Goal: Find specific page/section: Find specific page/section

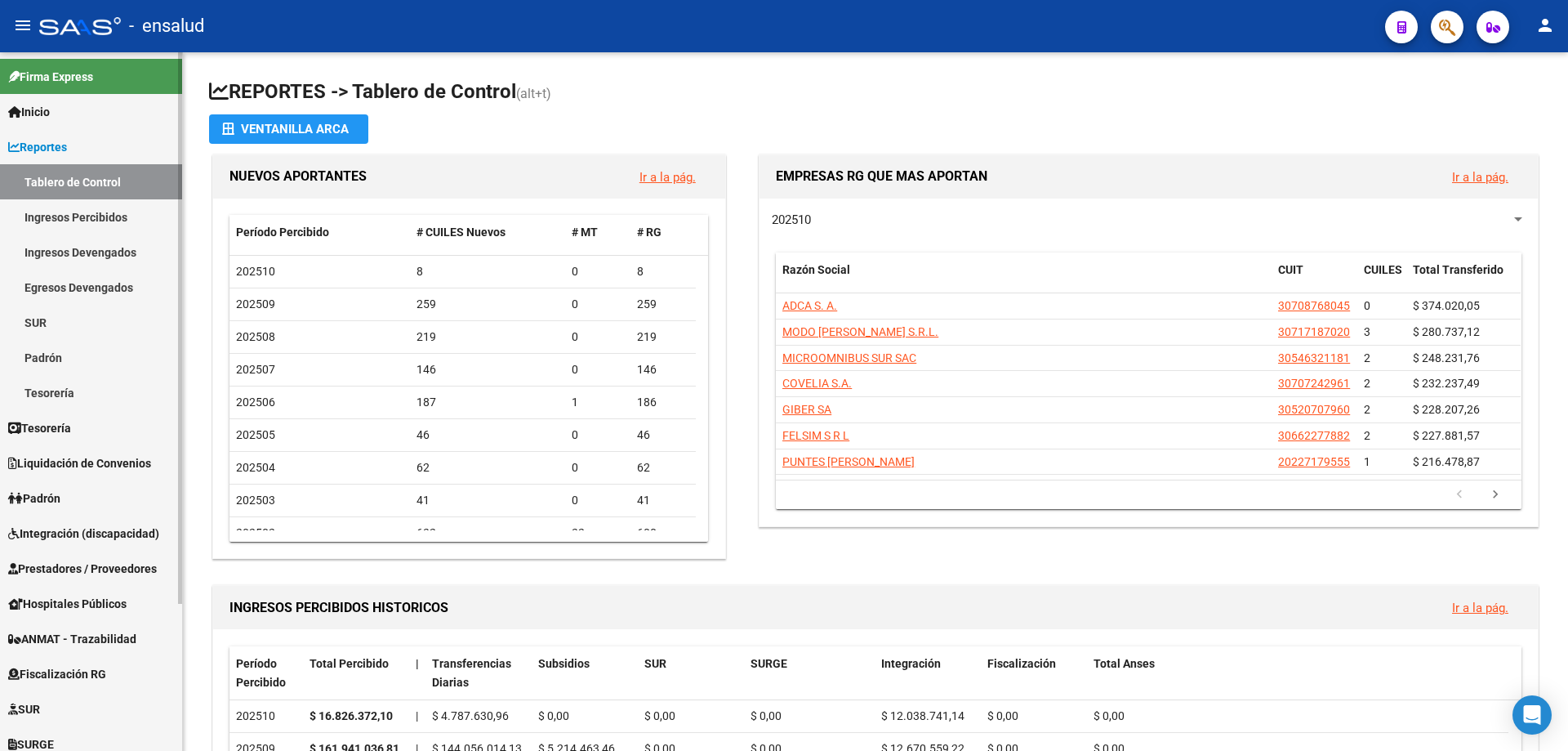
click at [38, 103] on span "Inicio" at bounding box center [29, 112] width 42 height 18
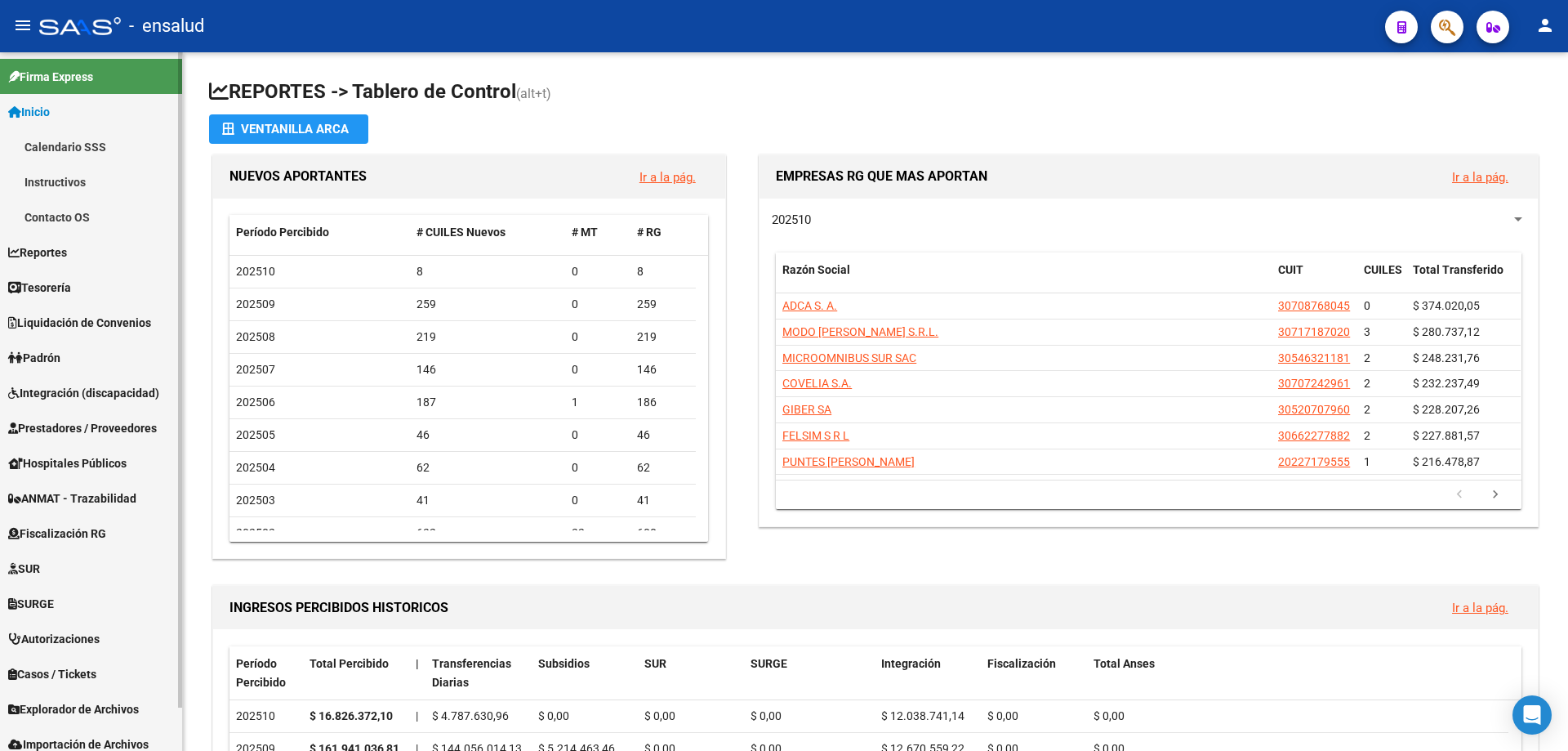
click at [62, 150] on link "Calendario SSS" at bounding box center [91, 146] width 183 height 35
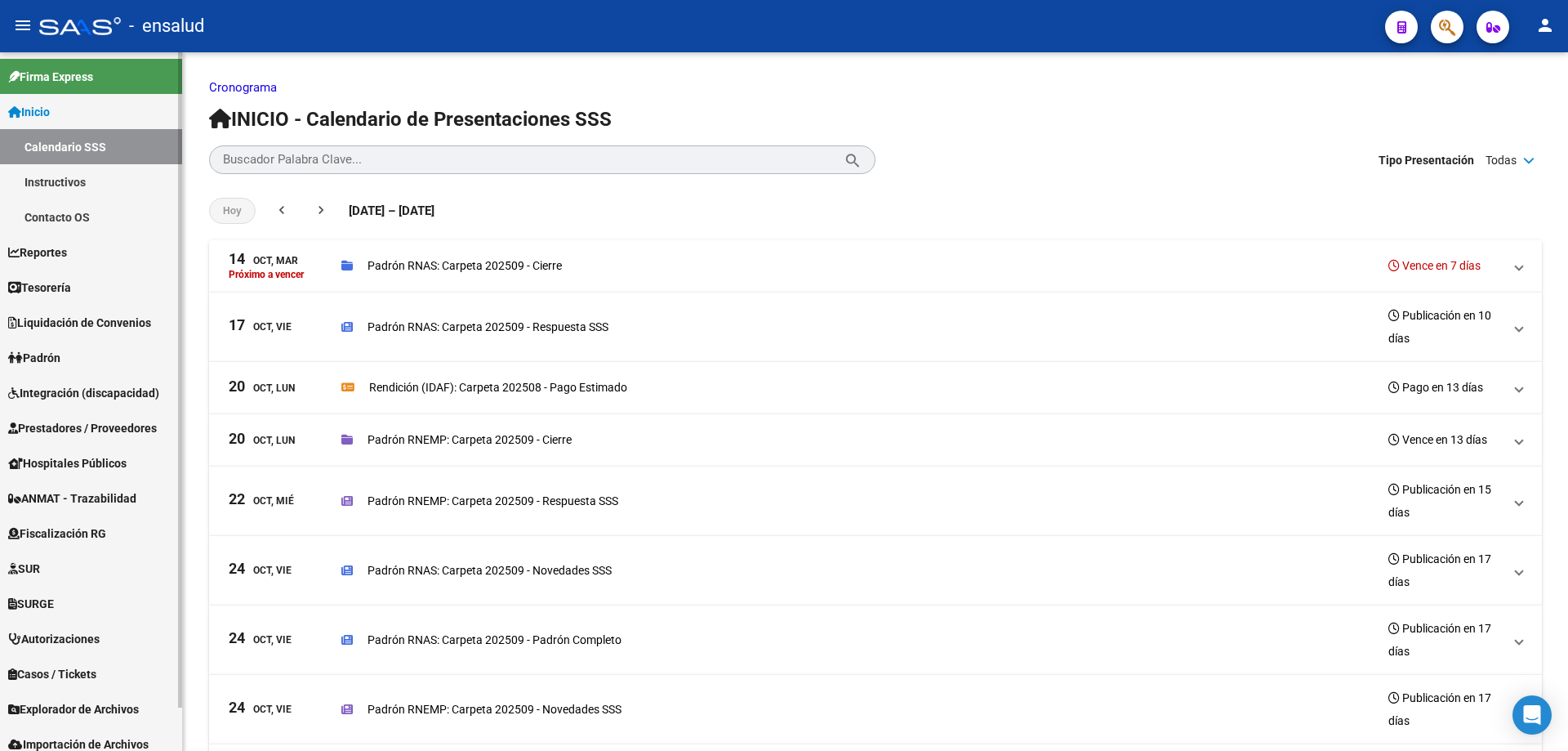
click at [106, 188] on link "Instructivos" at bounding box center [91, 181] width 183 height 35
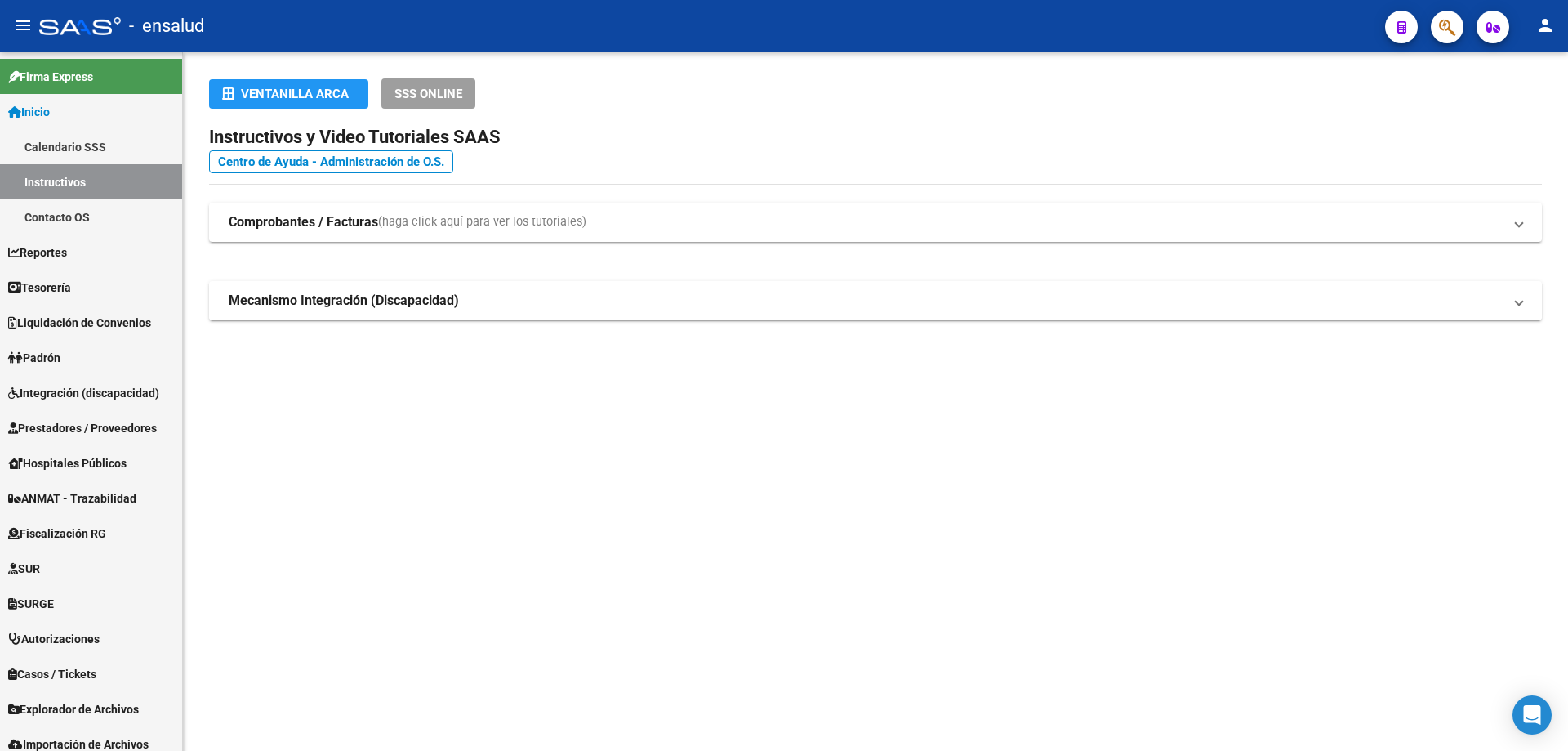
click at [295, 300] on strong "Mecanismo Integración (Discapacidad)" at bounding box center [344, 301] width 230 height 18
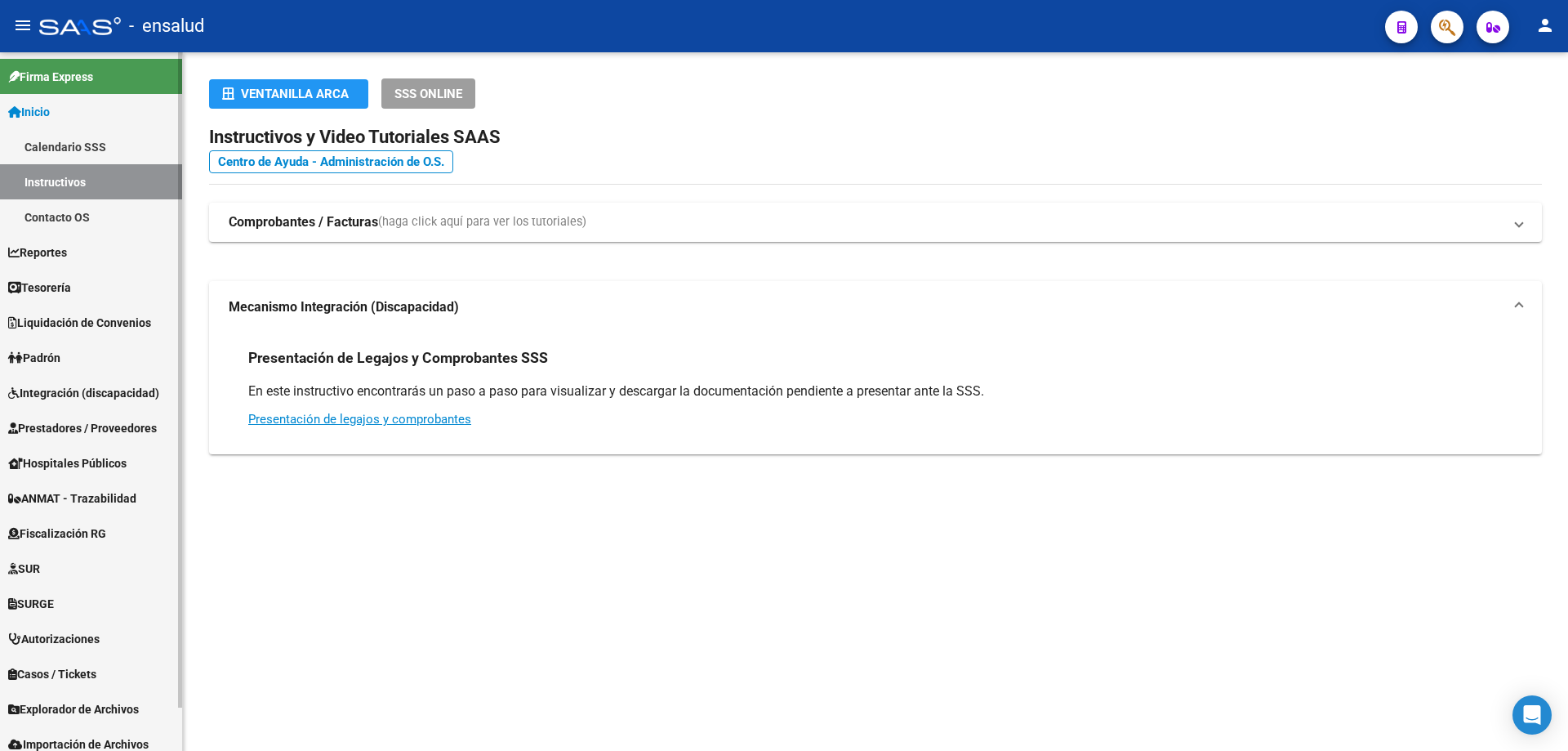
click at [92, 141] on link "Calendario SSS" at bounding box center [91, 146] width 183 height 35
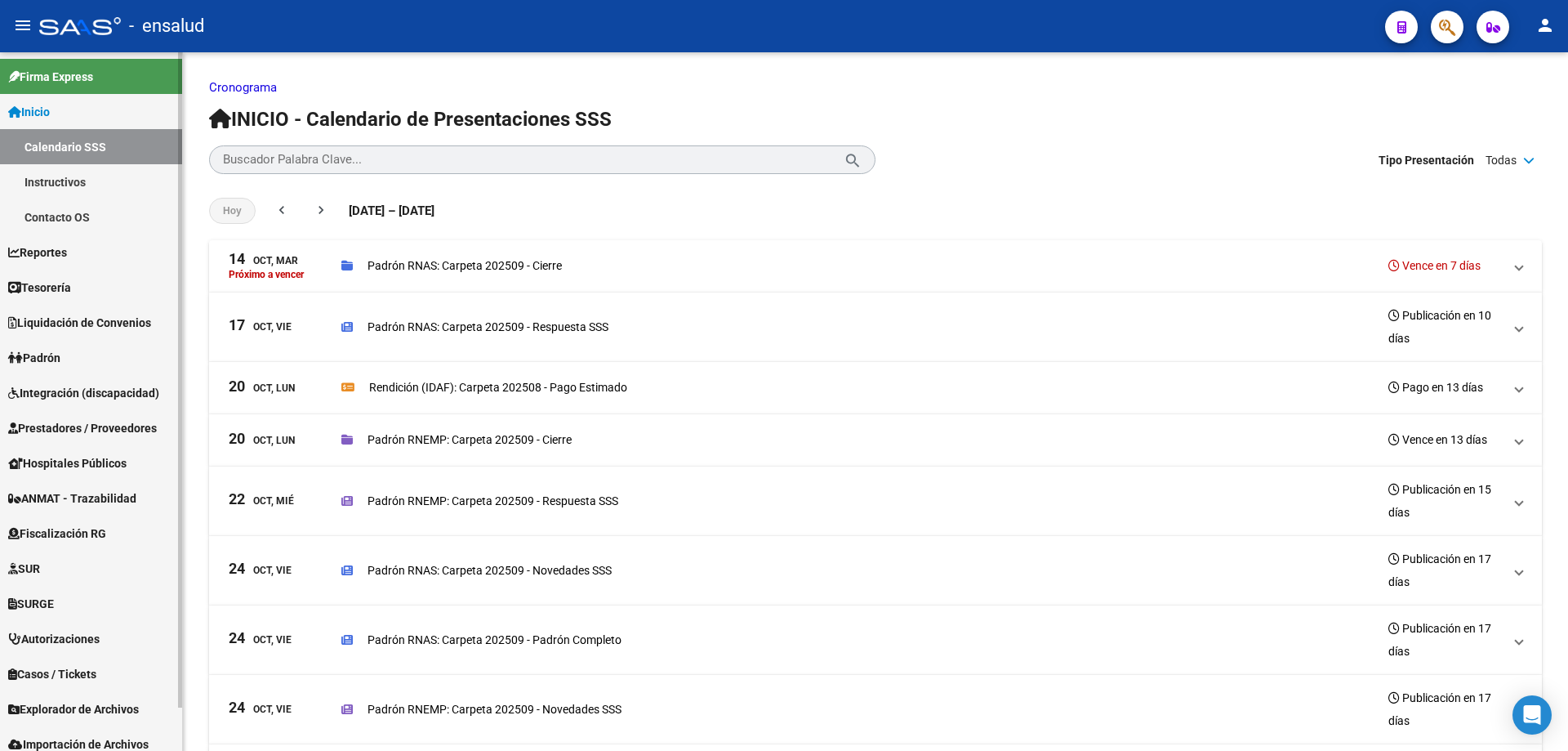
click at [72, 357] on link "Padrón" at bounding box center [91, 357] width 183 height 35
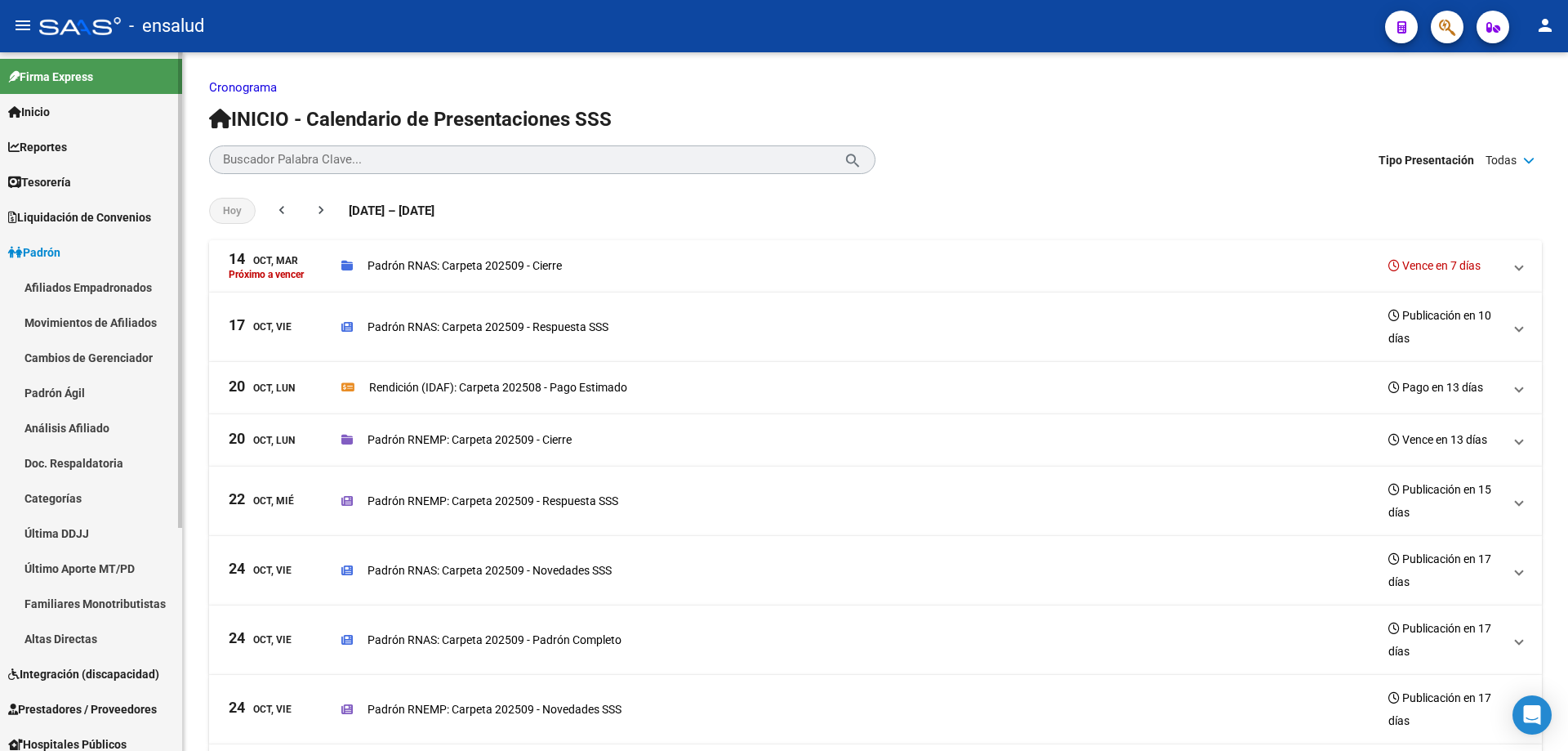
click at [87, 323] on link "Movimientos de Afiliados" at bounding box center [91, 321] width 183 height 35
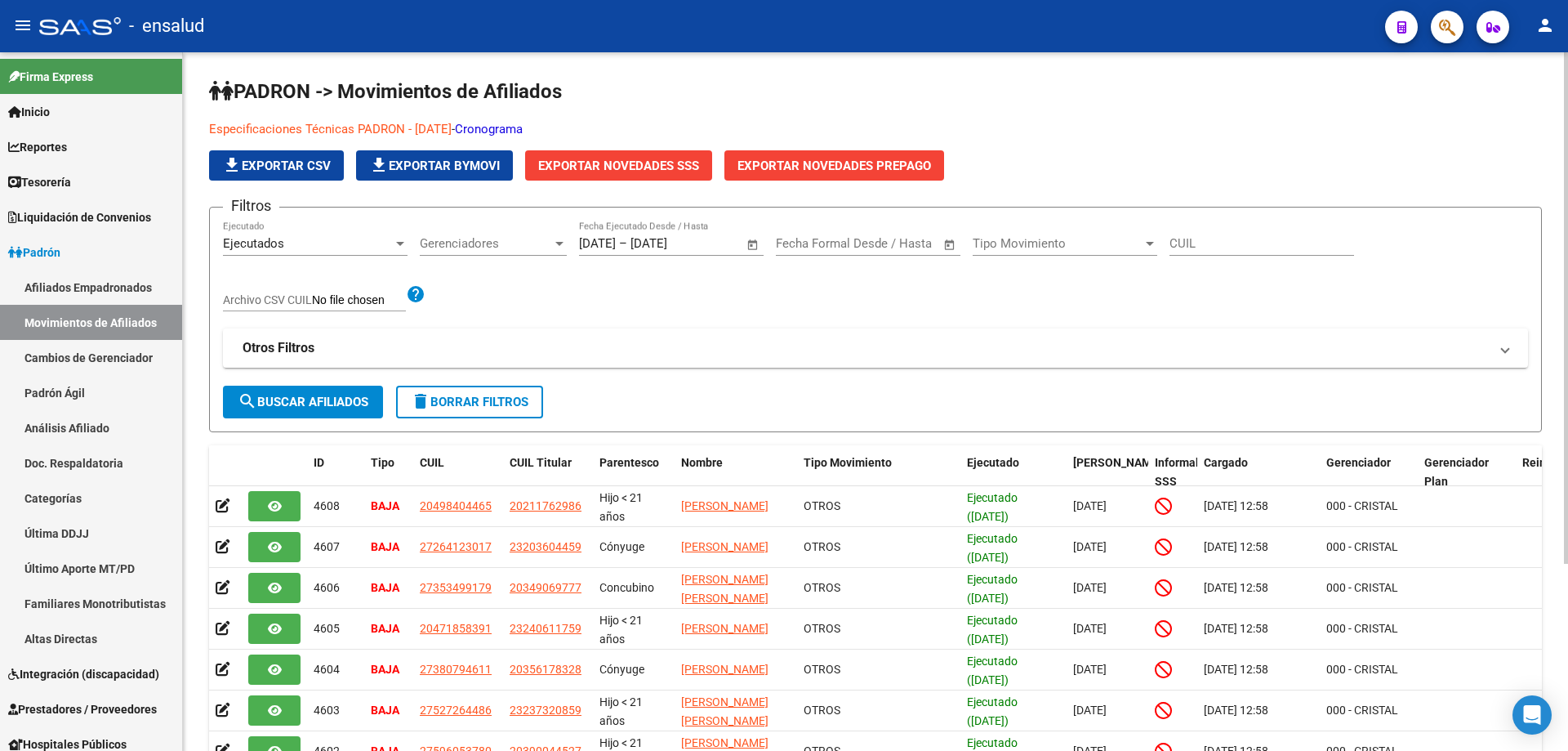
click at [523, 125] on link "Cronograma" at bounding box center [489, 129] width 68 height 14
